Goal: Task Accomplishment & Management: Manage account settings

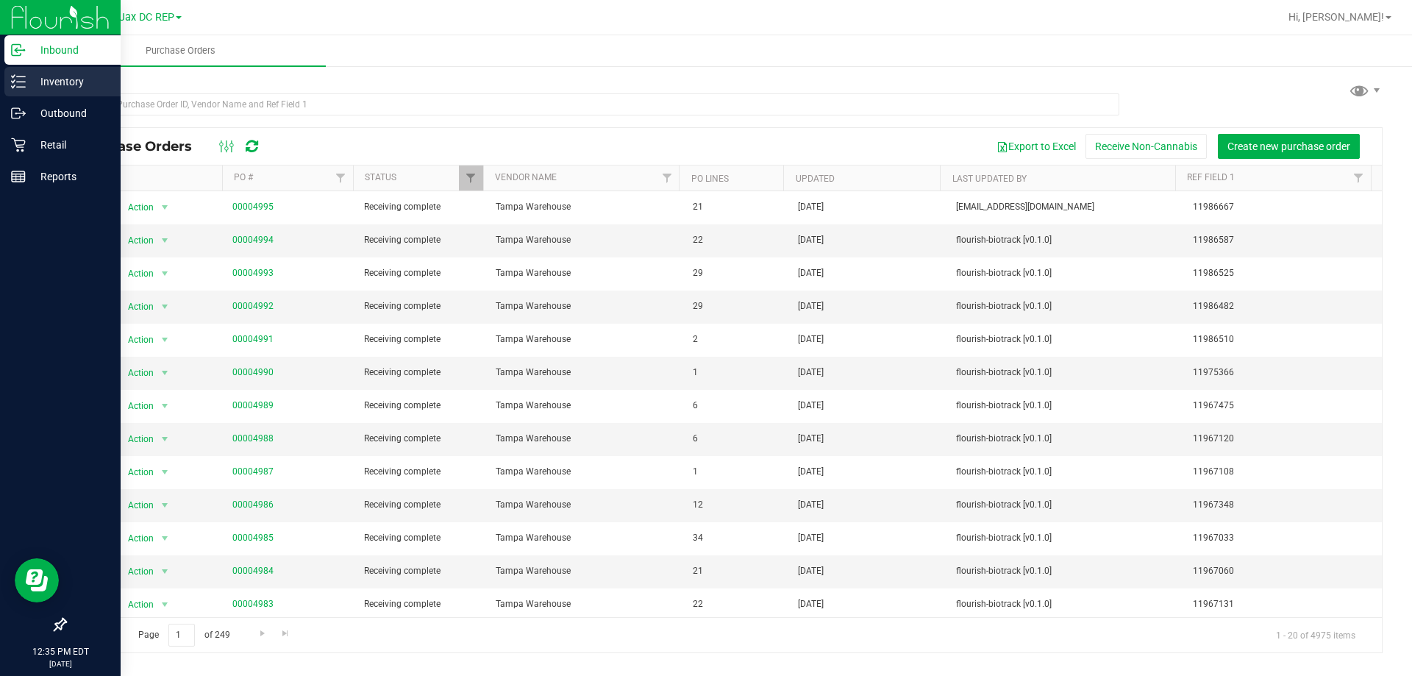
click at [74, 74] on p "Inventory" at bounding box center [70, 82] width 88 height 18
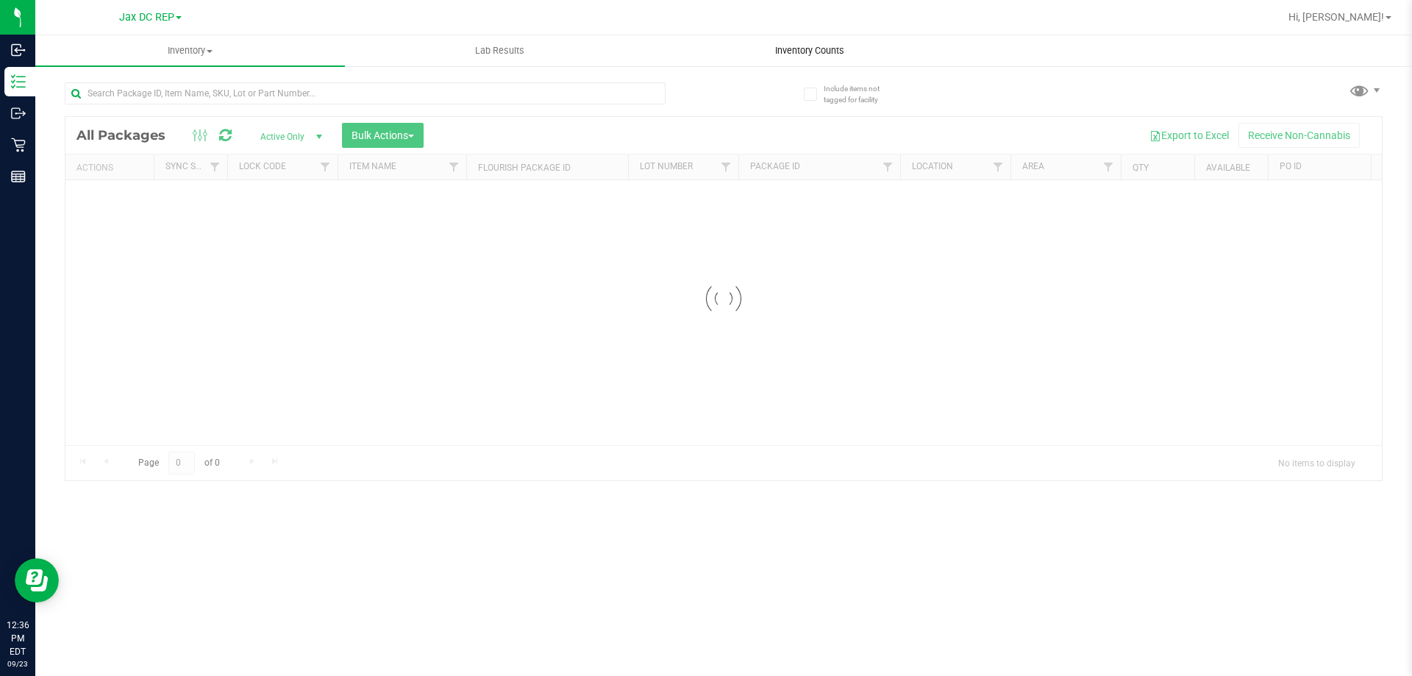
click at [831, 49] on span "Inventory Counts" at bounding box center [809, 50] width 109 height 13
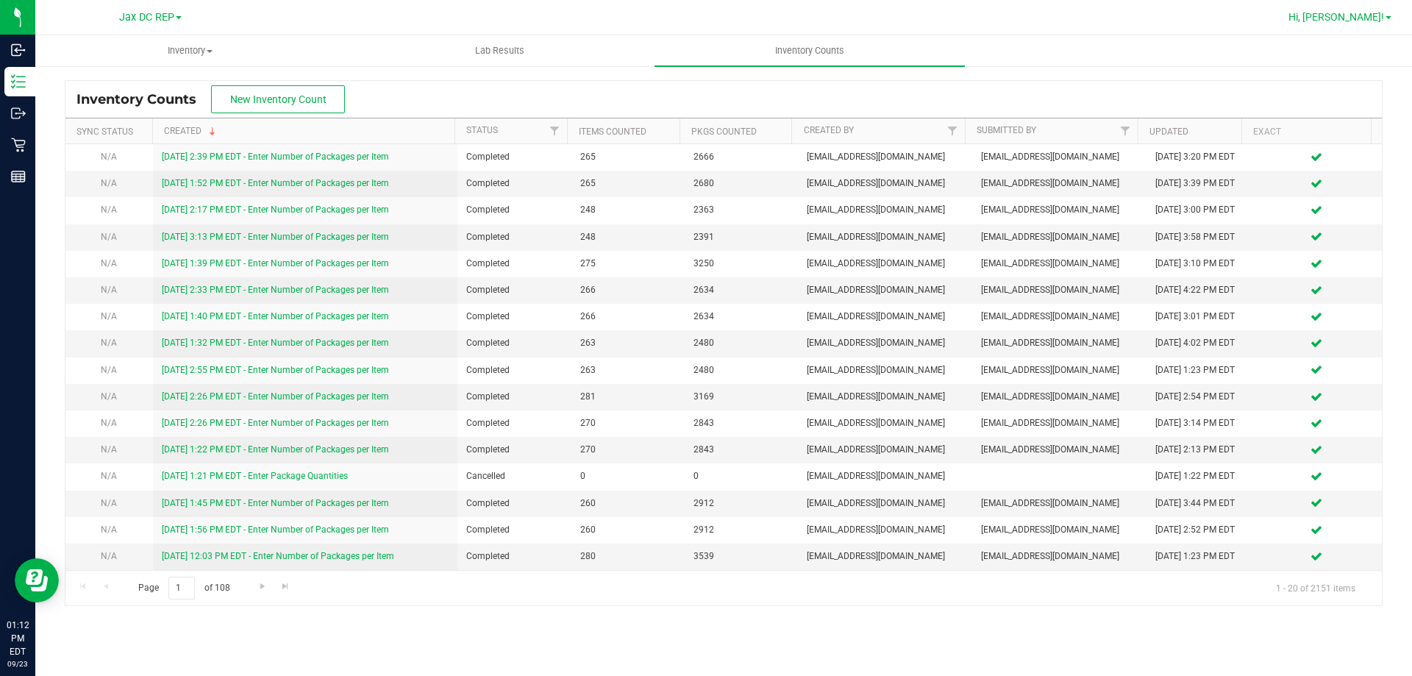
click at [1389, 21] on link "Hi, [PERSON_NAME]!" at bounding box center [1340, 17] width 115 height 15
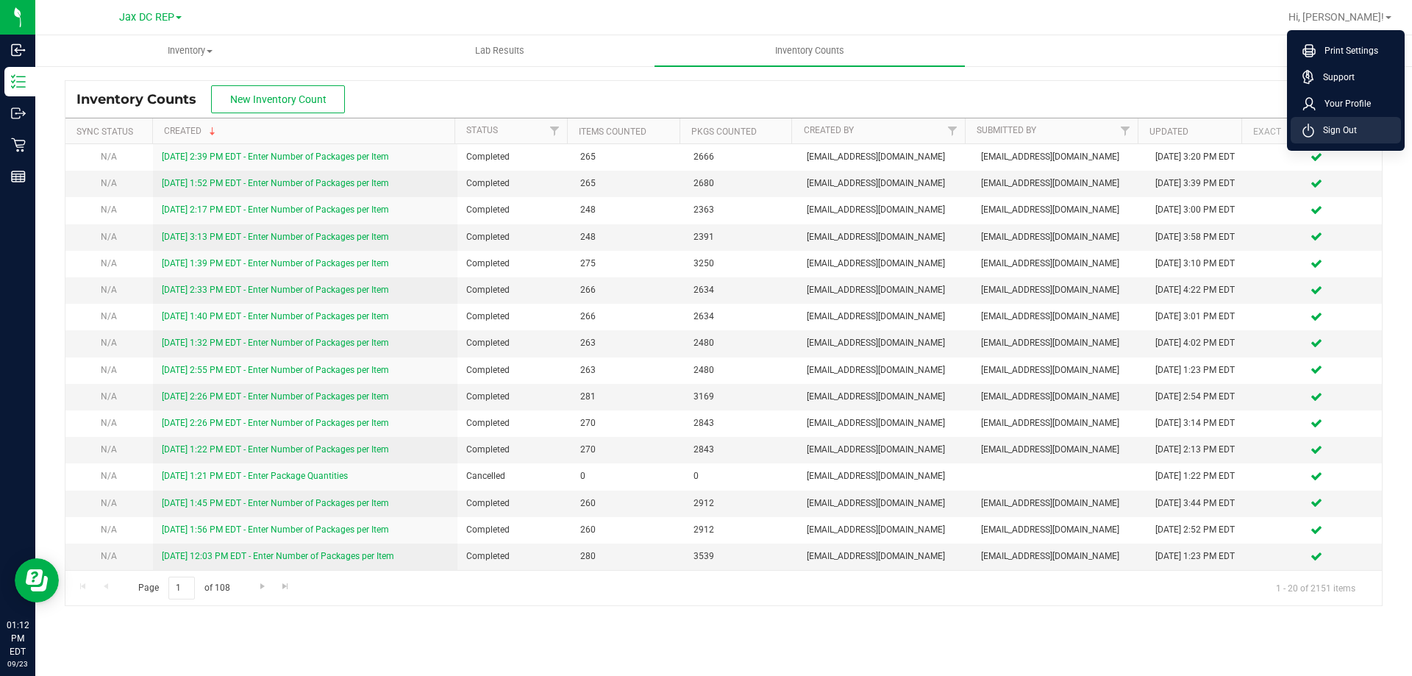
click at [1326, 142] on li "Sign Out" at bounding box center [1346, 130] width 110 height 26
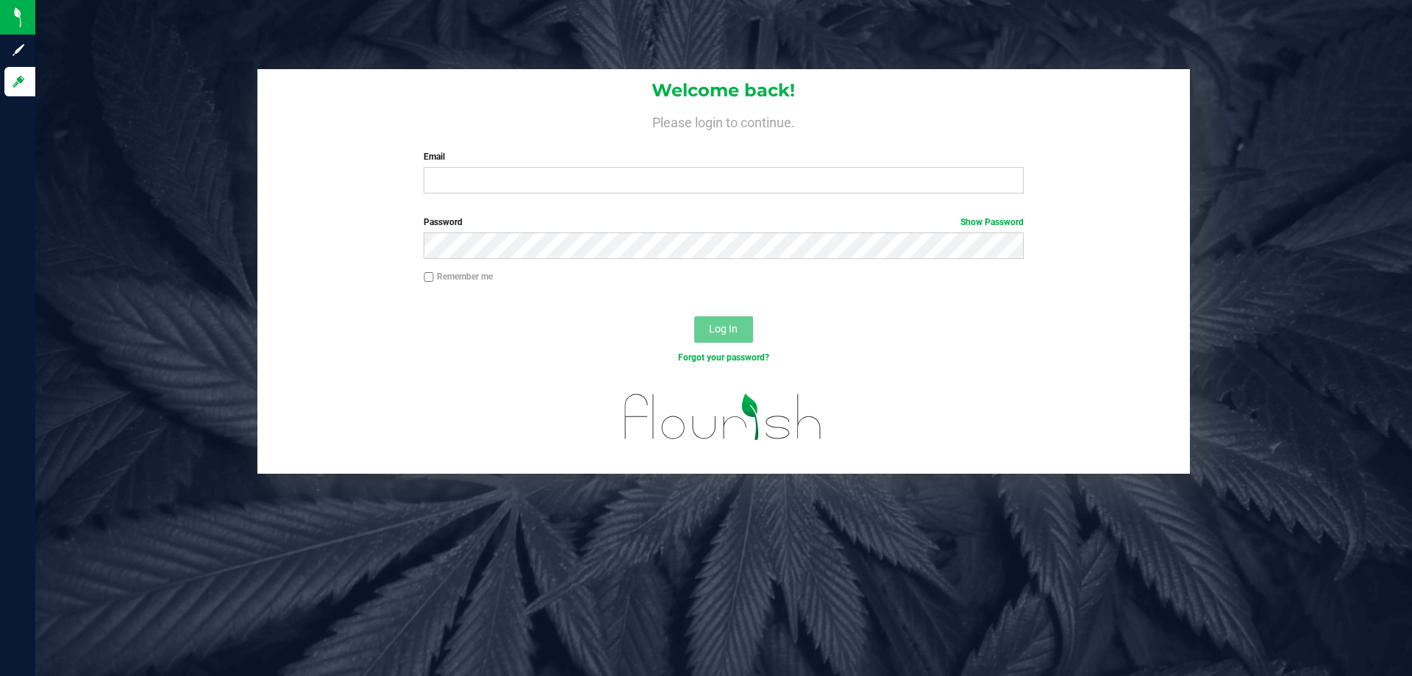
click at [699, 195] on div "Welcome back! Please login to continue. Email Required Please format your email…" at bounding box center [723, 137] width 933 height 136
click at [681, 177] on input "Email" at bounding box center [723, 180] width 599 height 26
type input "[EMAIL_ADDRESS][DOMAIN_NAME]"
click at [694, 316] on button "Log In" at bounding box center [723, 329] width 59 height 26
